Goal: Transaction & Acquisition: Purchase product/service

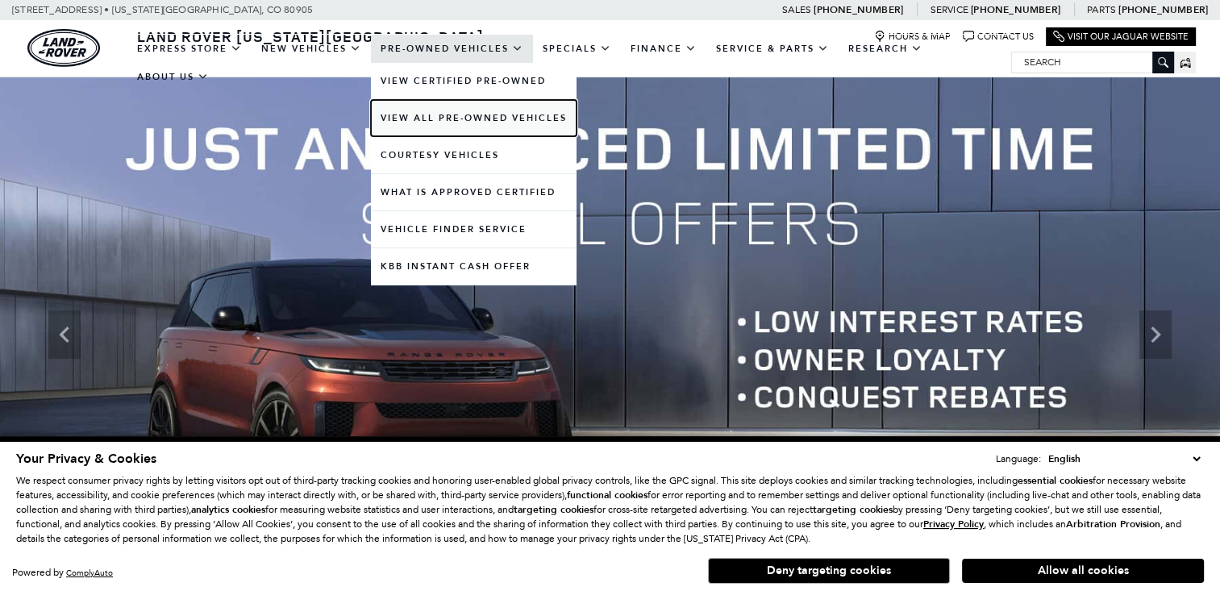
click at [443, 121] on link "View All Pre-Owned Vehicles" at bounding box center [474, 118] width 206 height 36
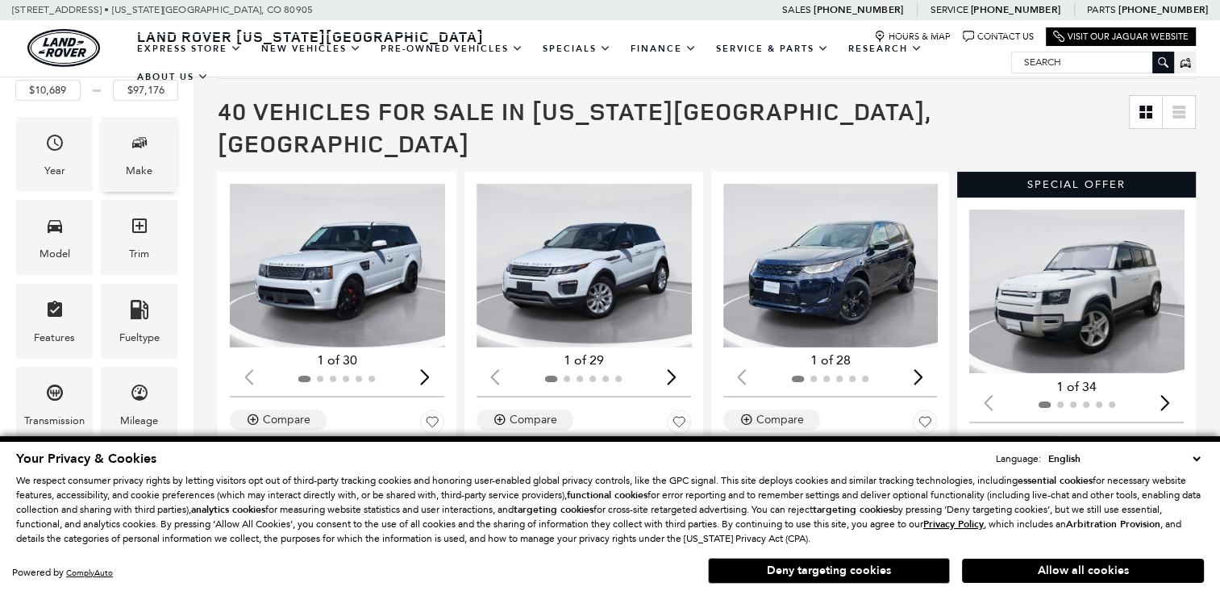
click at [125, 156] on div "Make" at bounding box center [139, 154] width 77 height 75
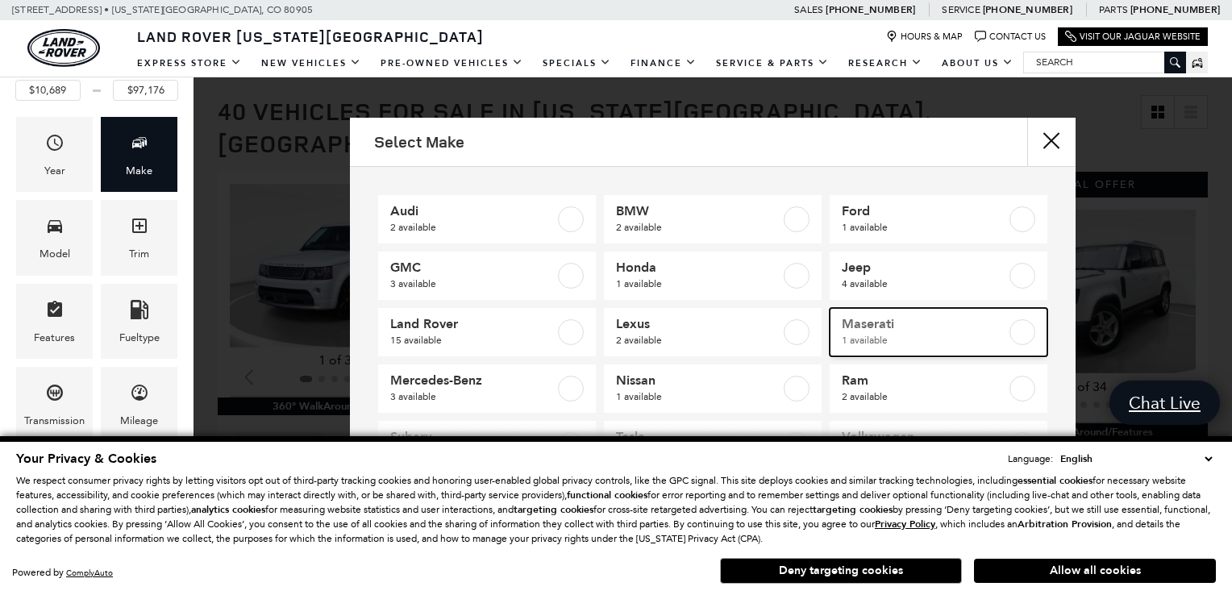
click at [881, 324] on span "Maserati" at bounding box center [924, 324] width 164 height 16
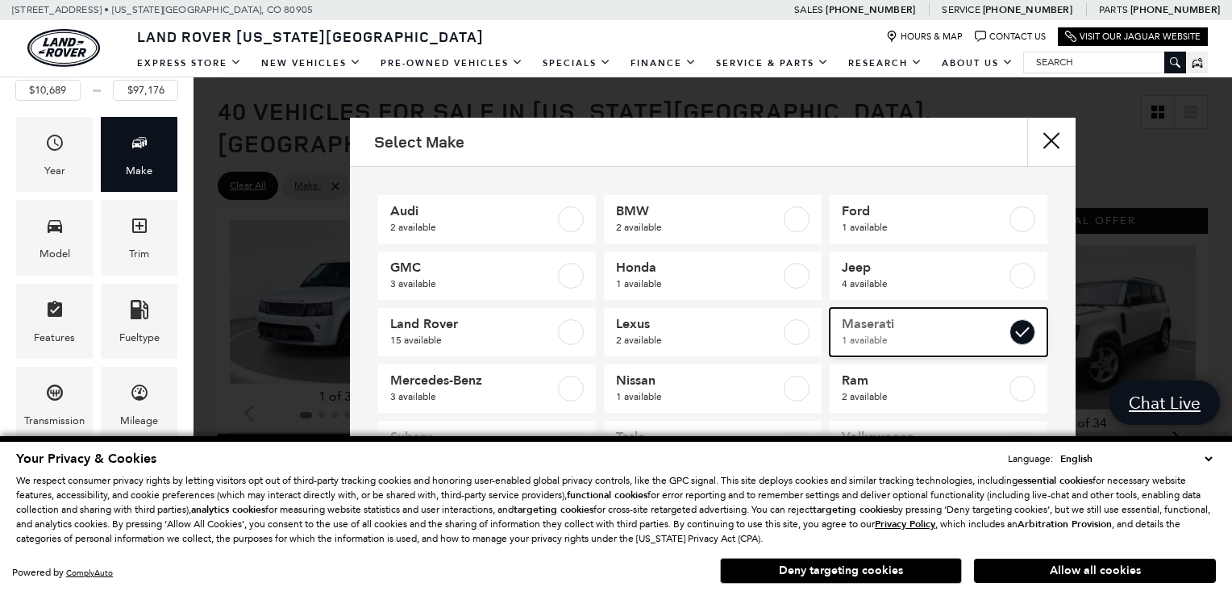
type input "$48,689"
checkbox input "true"
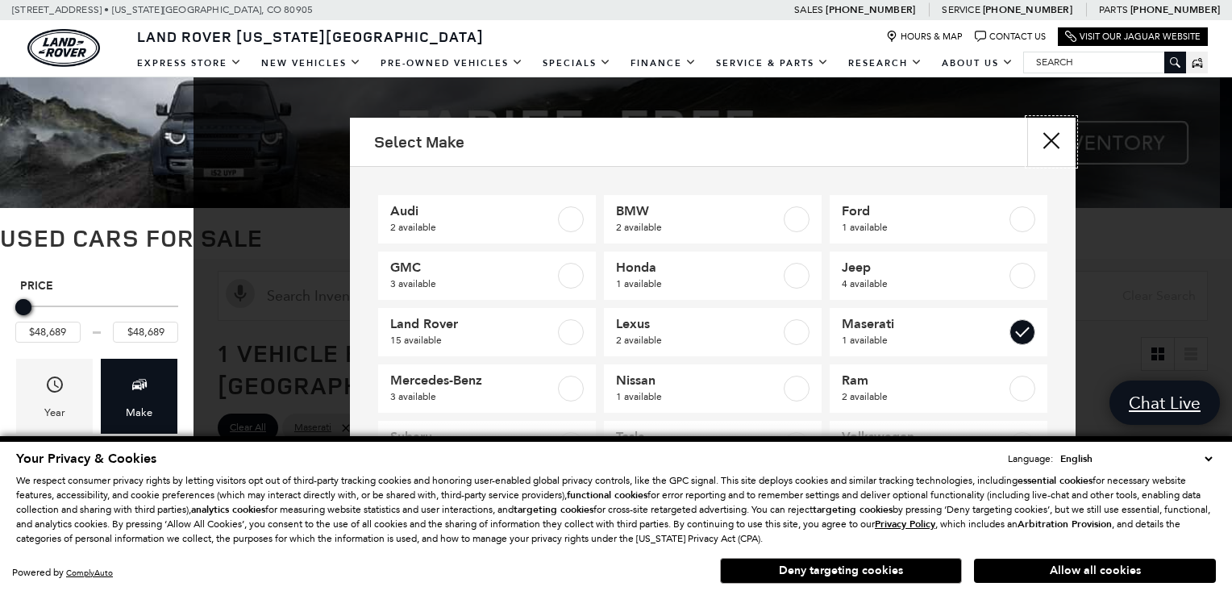
click at [1045, 140] on button "close" at bounding box center [1051, 142] width 48 height 48
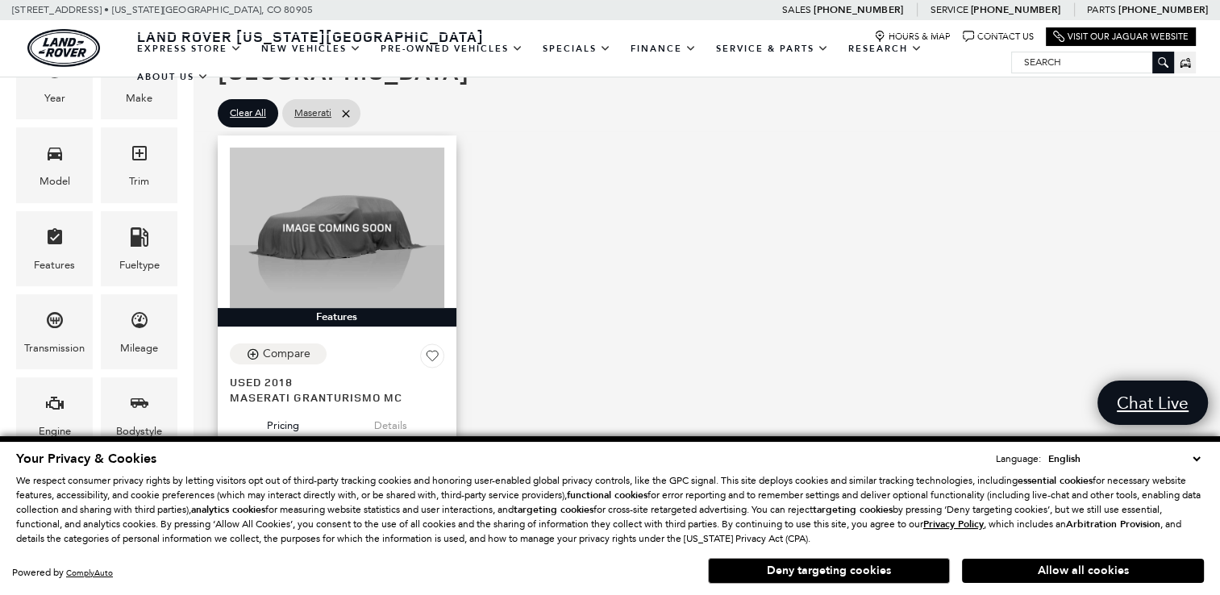
scroll to position [403, 0]
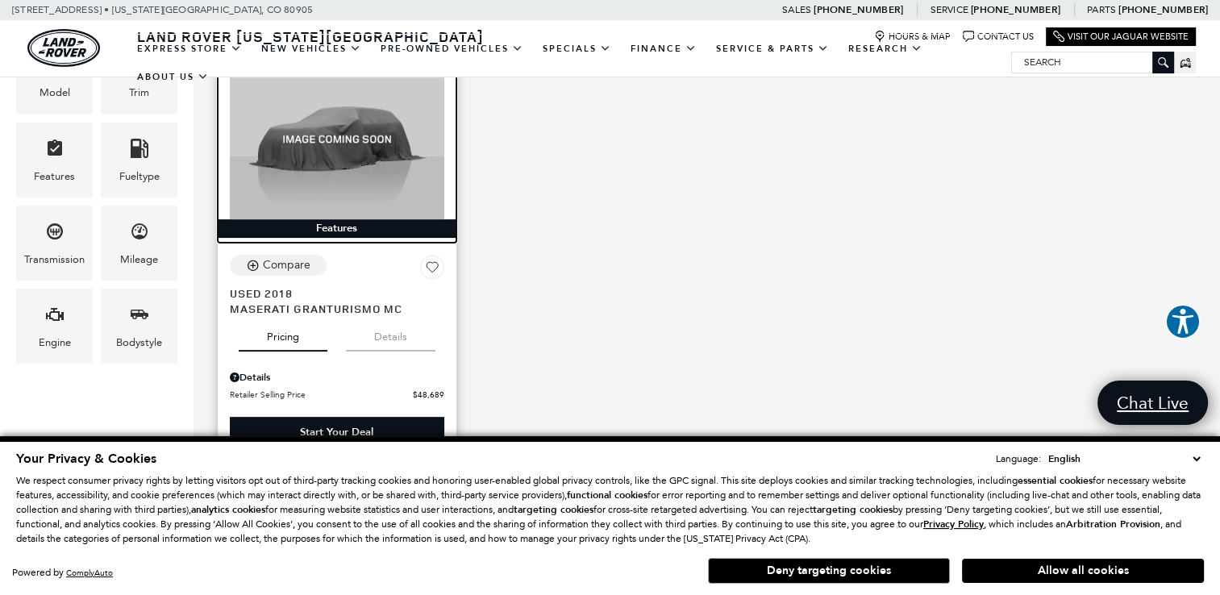
click at [334, 167] on img at bounding box center [337, 139] width 214 height 160
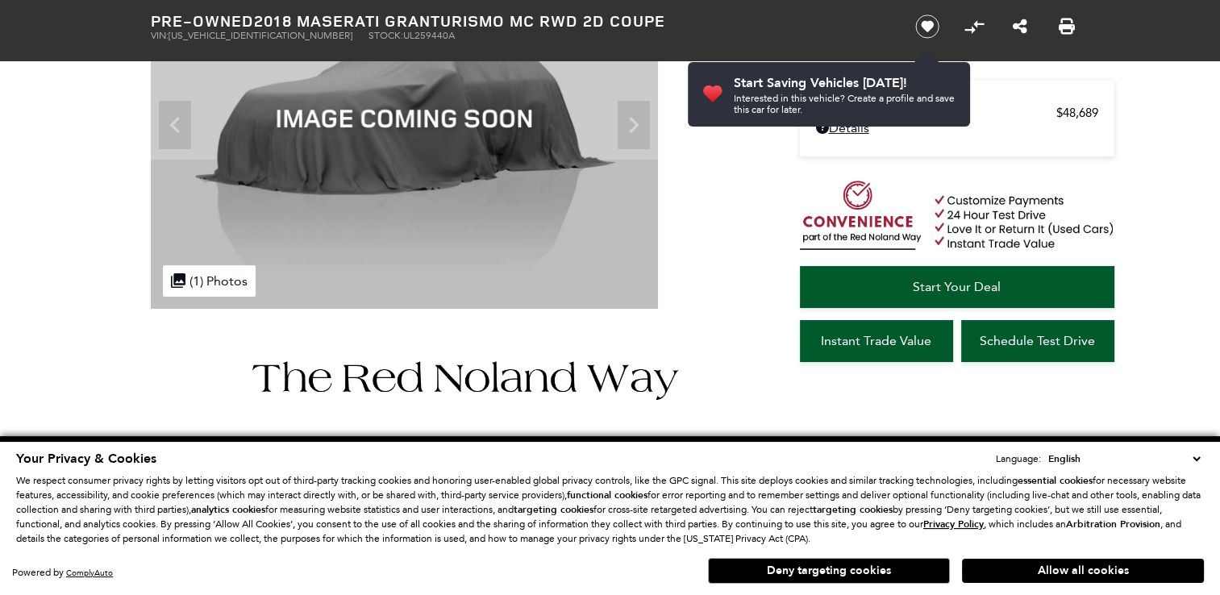
scroll to position [242, 0]
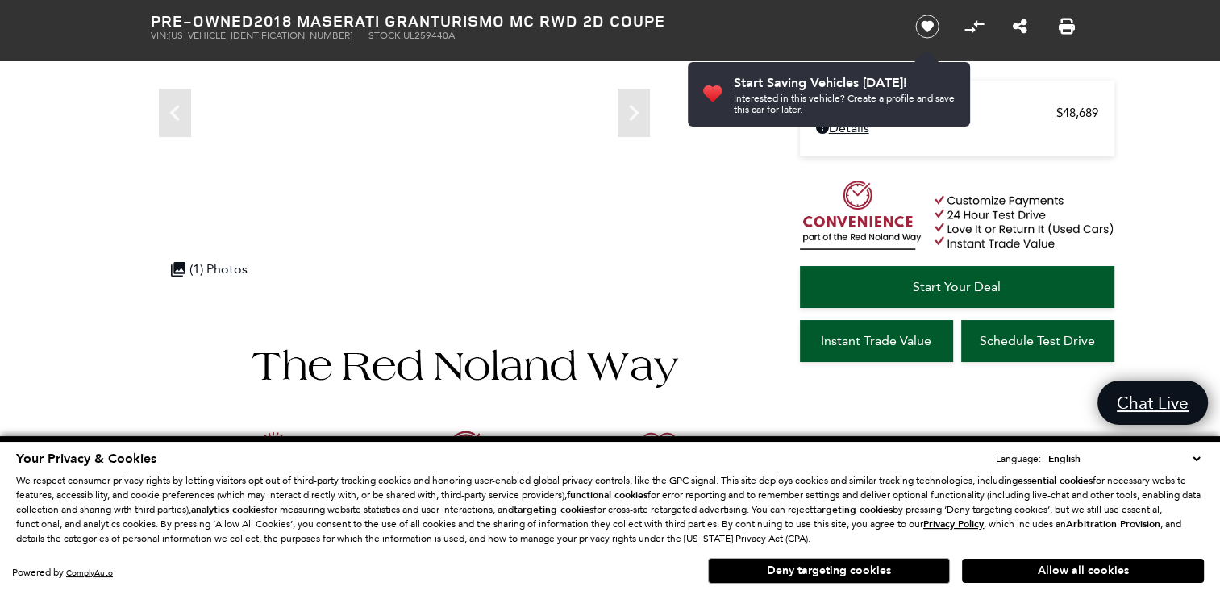
drag, startPoint x: 882, startPoint y: 579, endPoint x: 806, endPoint y: 556, distance: 79.1
click at [882, 579] on button "Deny targeting cookies" at bounding box center [829, 571] width 242 height 26
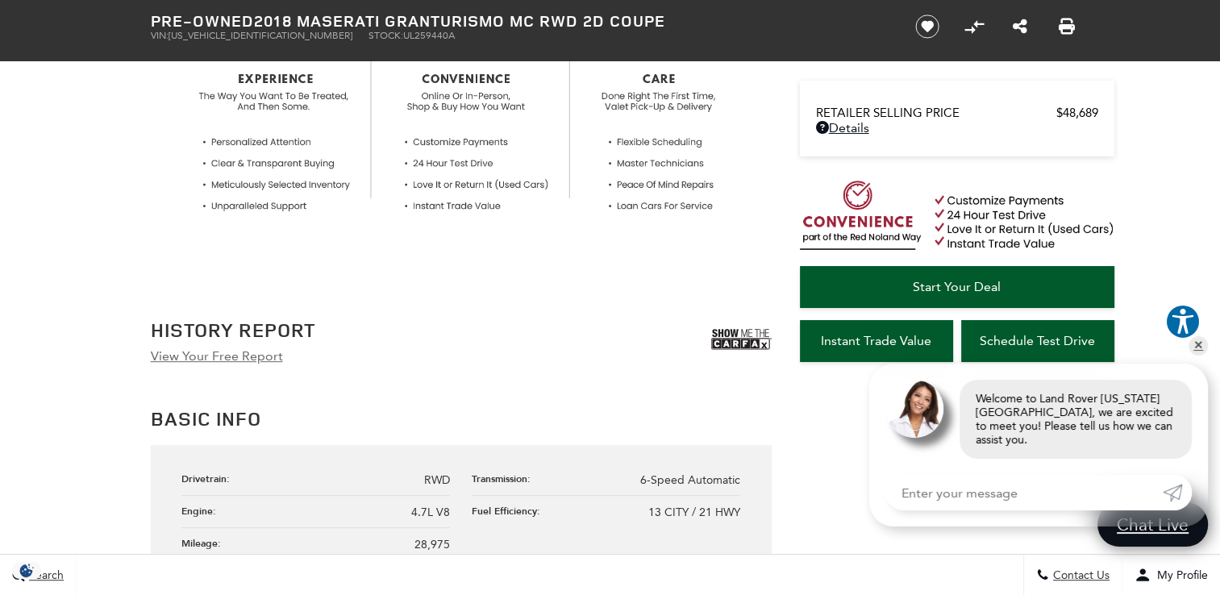
scroll to position [645, 0]
click at [207, 359] on link "View Your Free Report" at bounding box center [217, 355] width 132 height 15
